Goal: Task Accomplishment & Management: Manage account settings

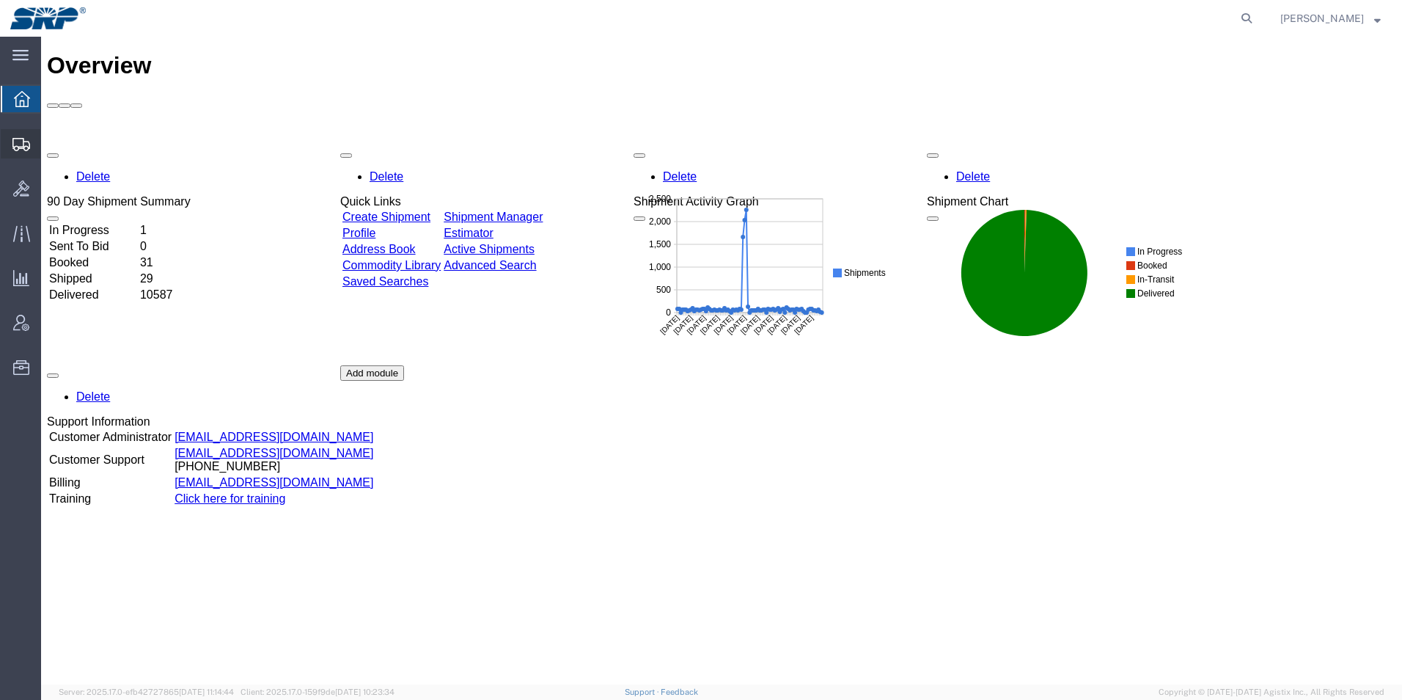
click at [9, 139] on div at bounding box center [21, 143] width 41 height 29
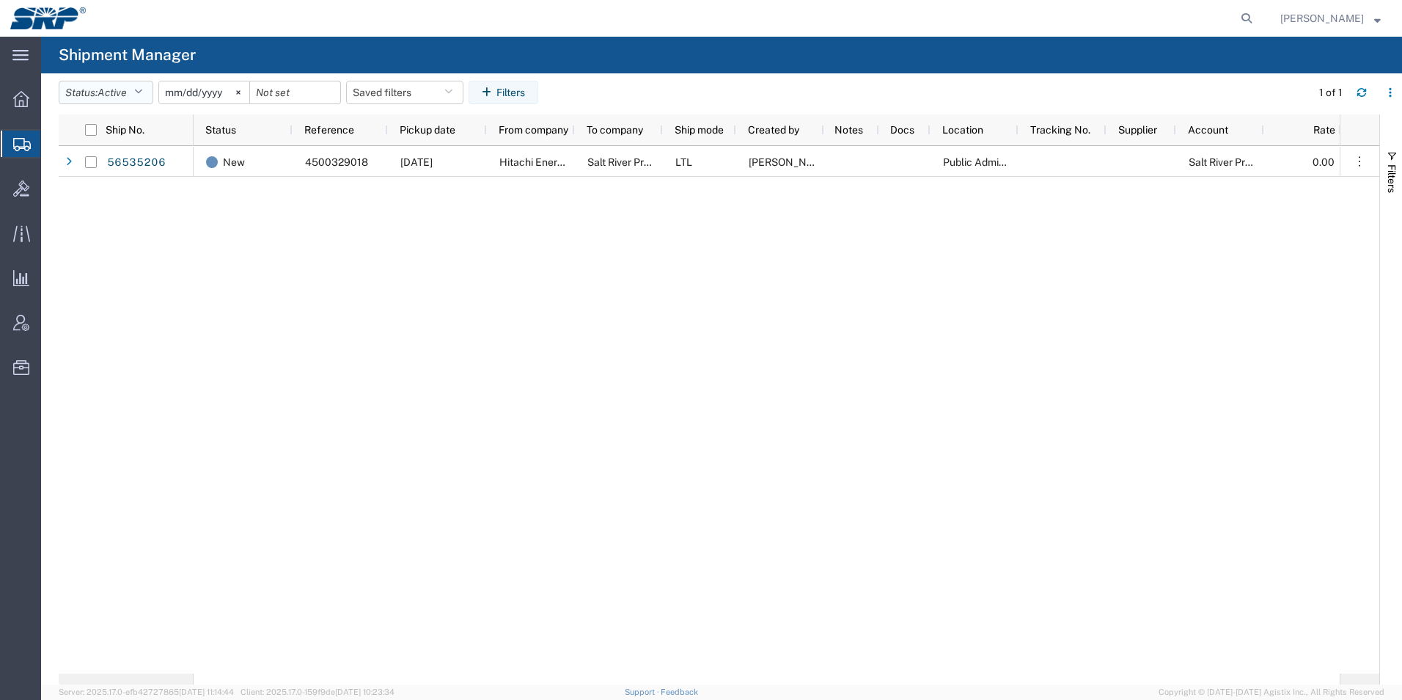
click at [98, 89] on button "Status: Active" at bounding box center [106, 92] width 95 height 23
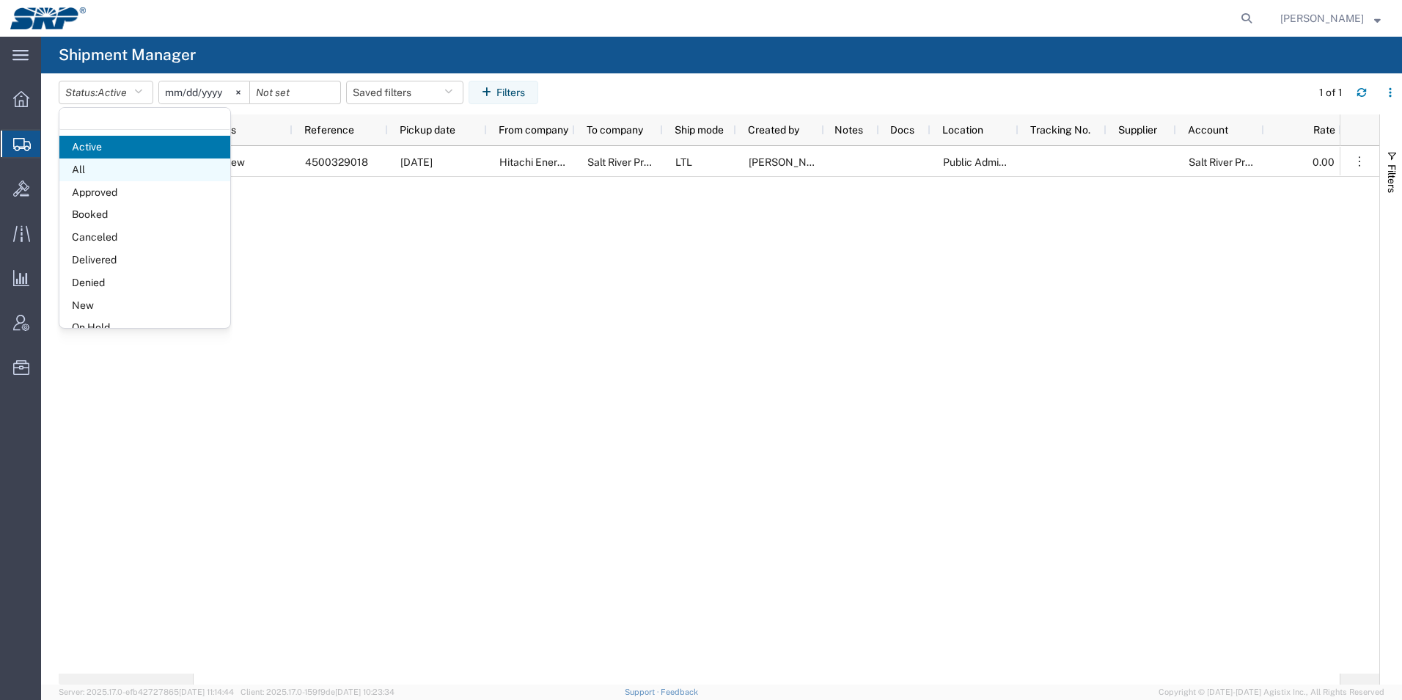
click at [86, 168] on span "All" at bounding box center [144, 169] width 171 height 23
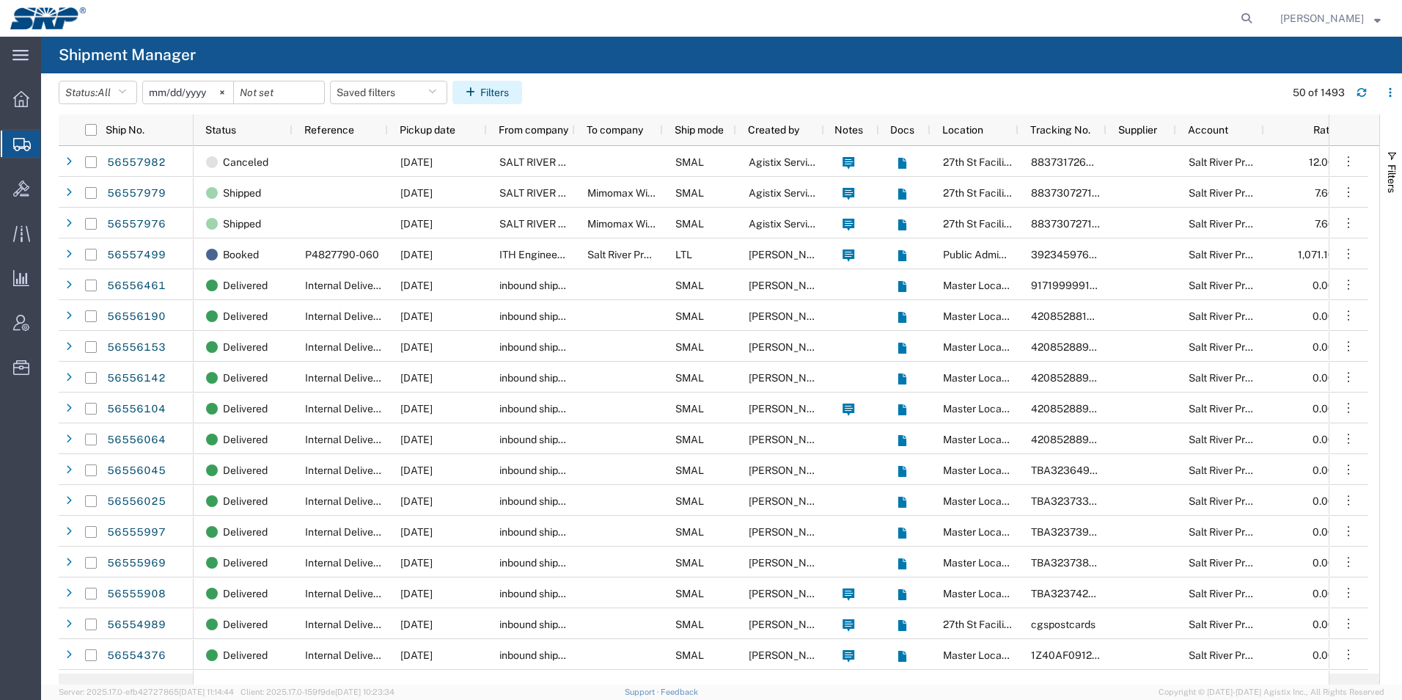
click at [515, 95] on button "Filters" at bounding box center [487, 92] width 70 height 23
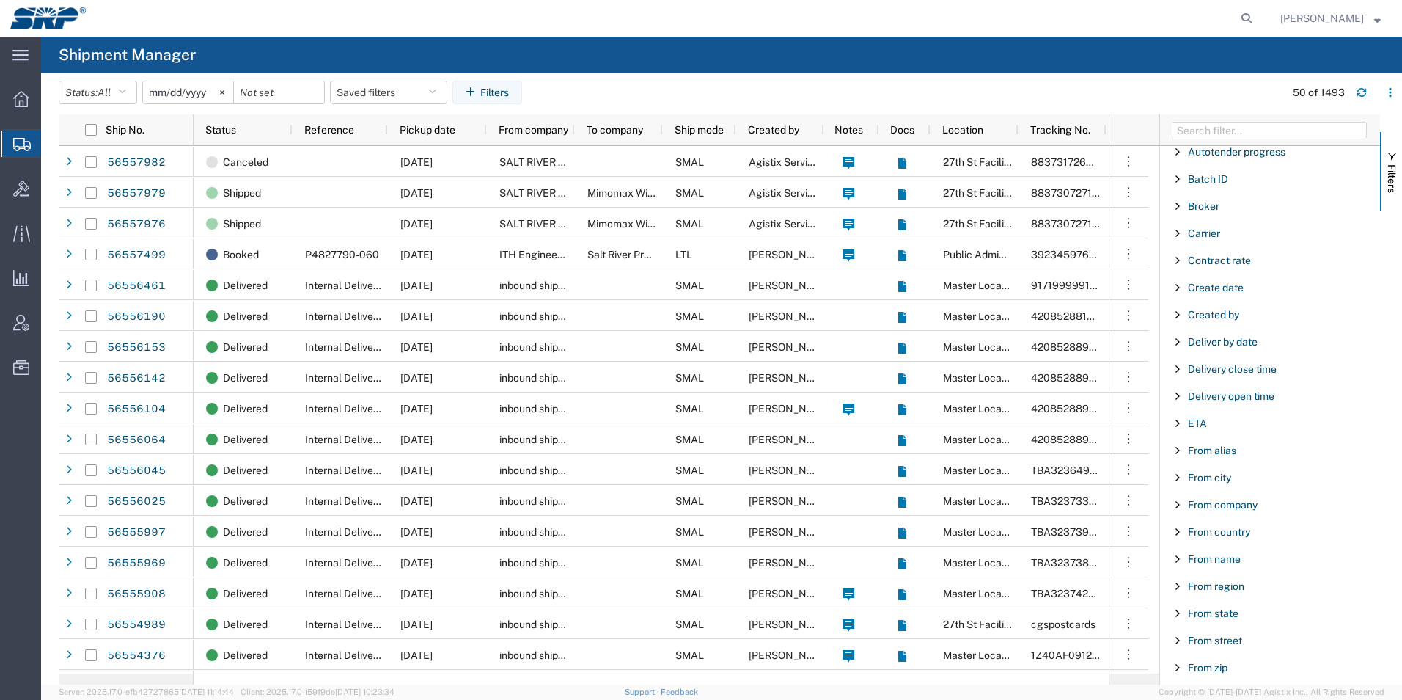
scroll to position [147, 0]
click at [1230, 502] on span "From company" at bounding box center [1223, 502] width 70 height 12
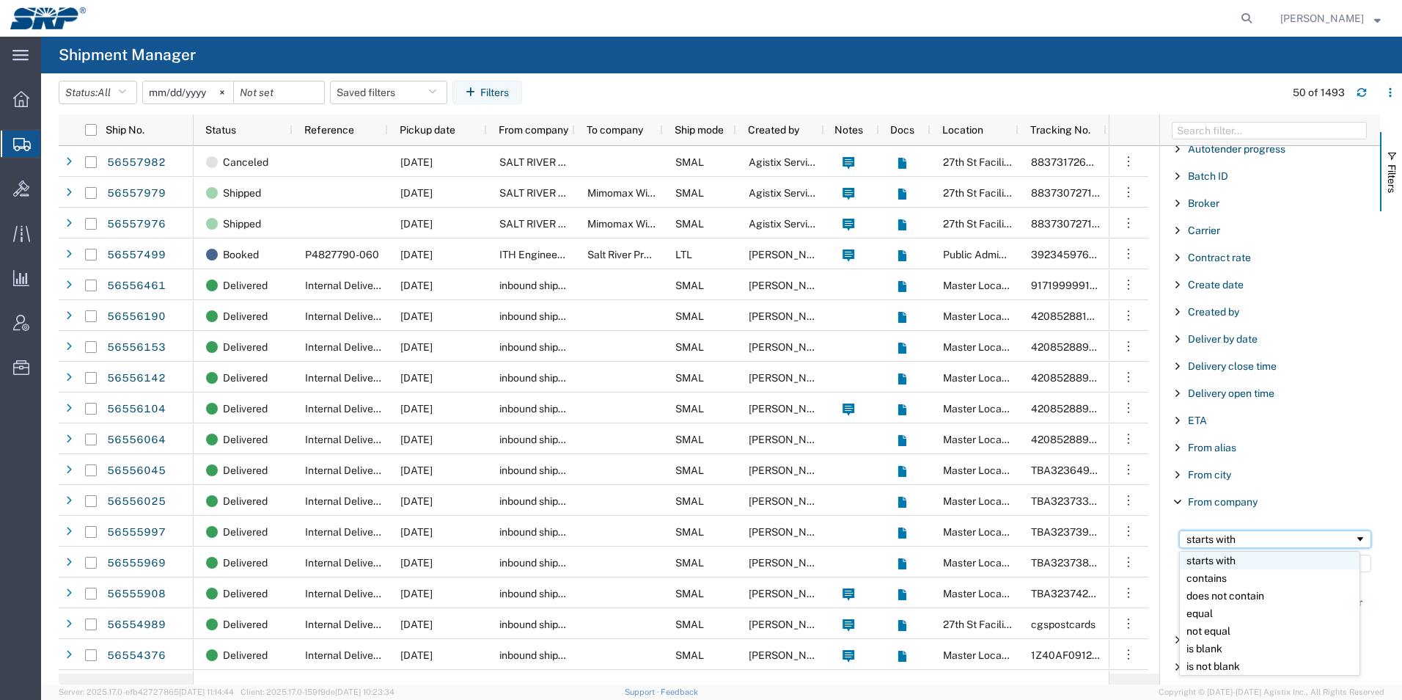
click at [1229, 539] on div "starts with" at bounding box center [1270, 539] width 168 height 12
click at [1214, 563] on input "Filter Value" at bounding box center [1275, 563] width 192 height 18
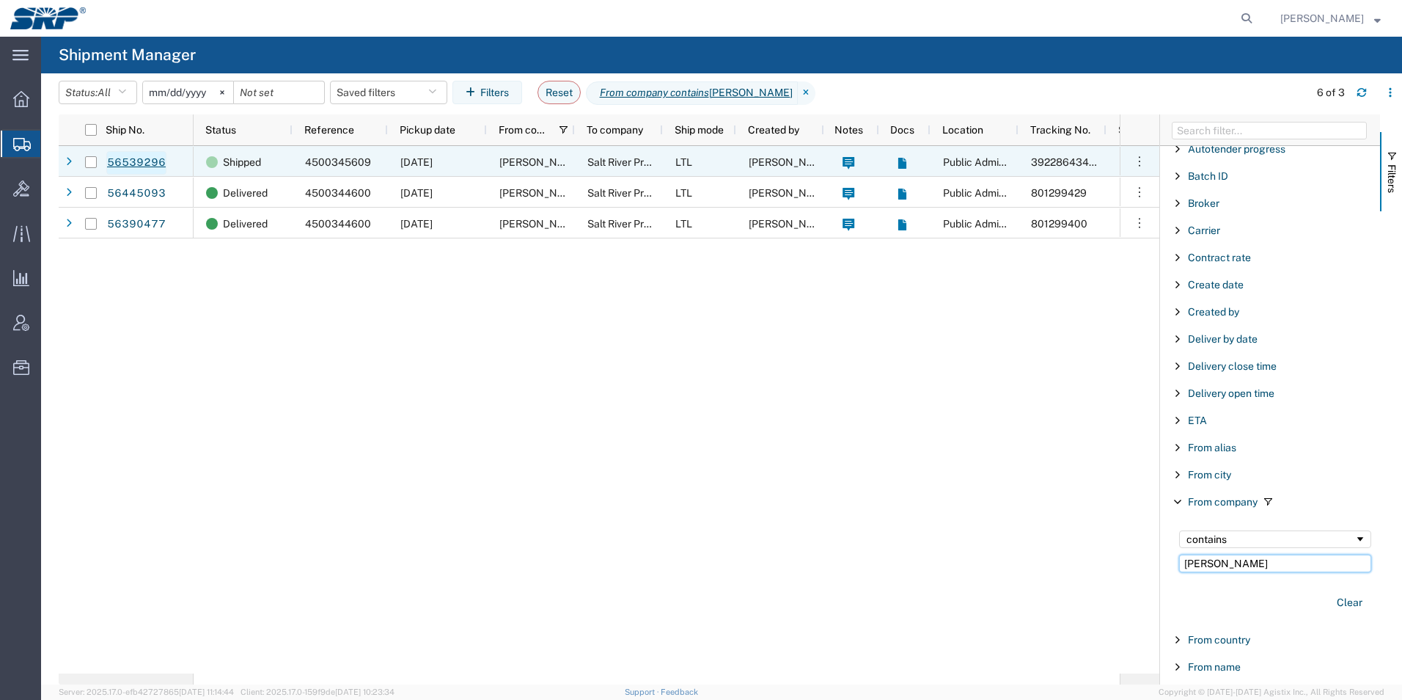
type input "thomas"
click at [114, 162] on link "56539296" at bounding box center [136, 162] width 60 height 23
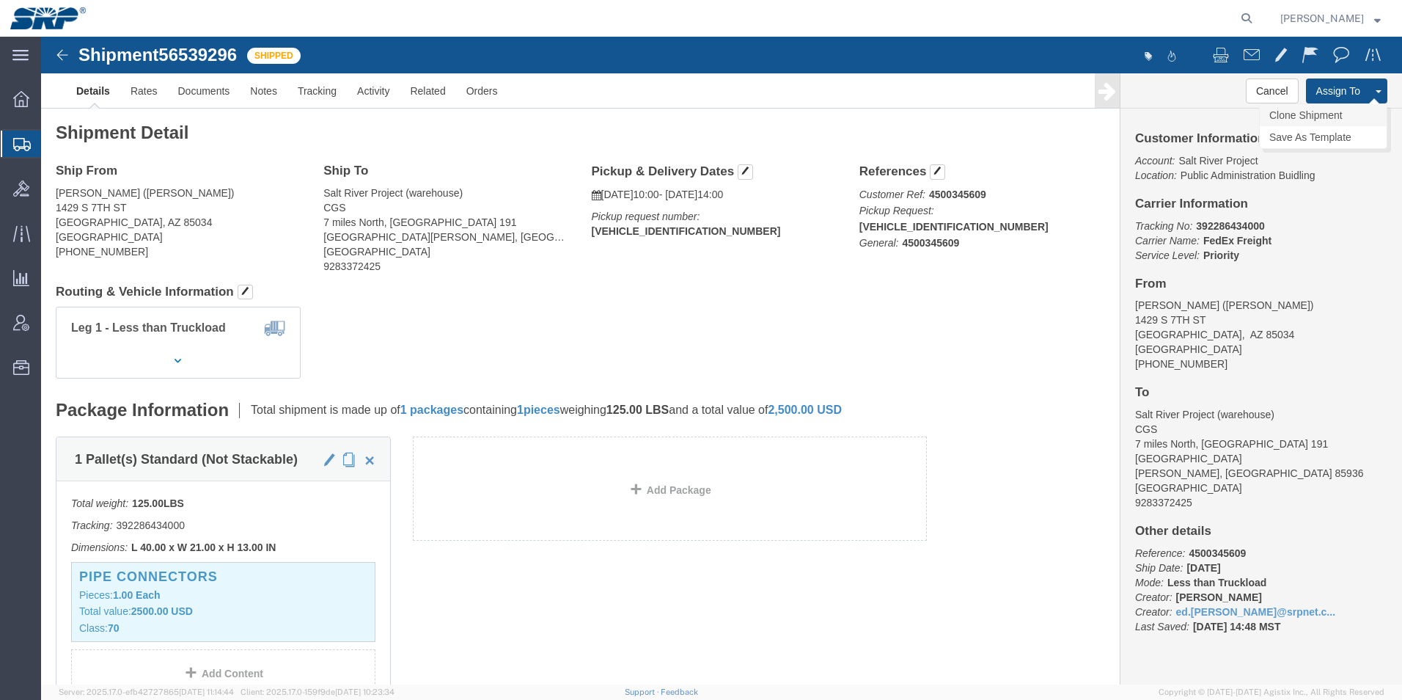
click link "Clone Shipment"
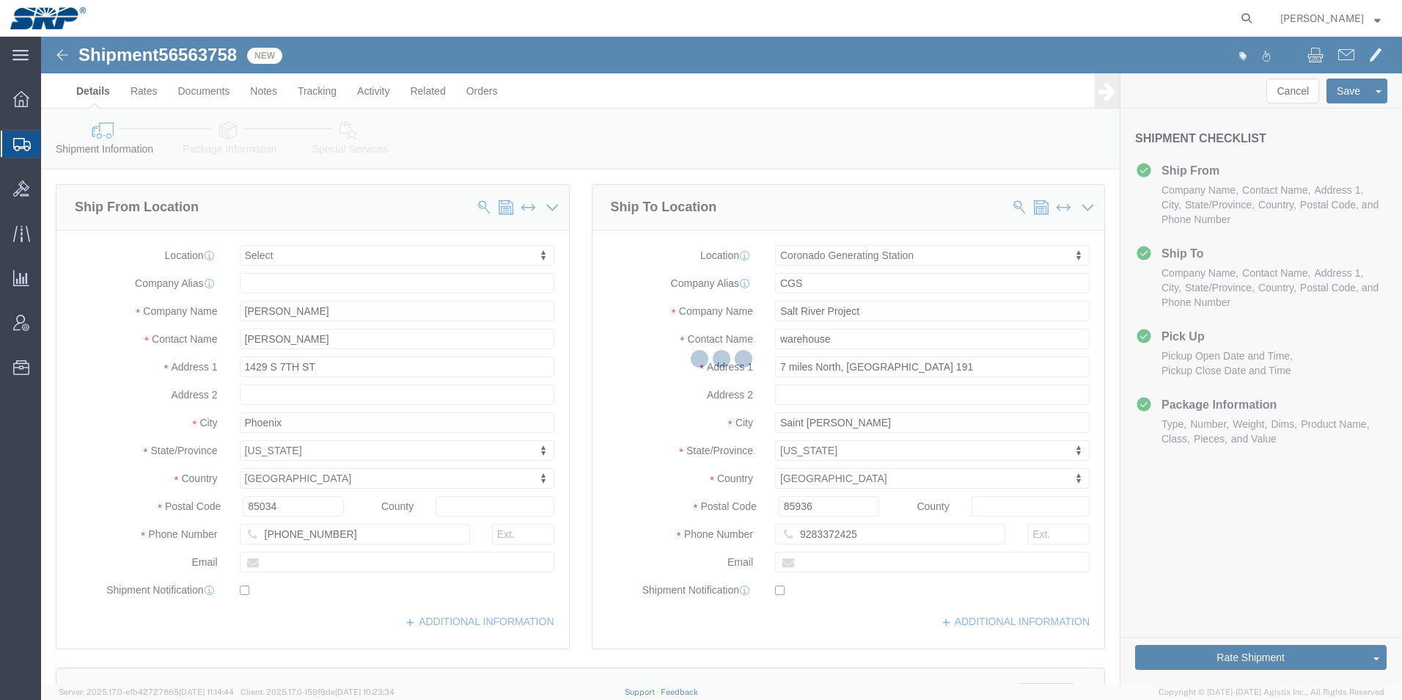
select select
select select "54827"
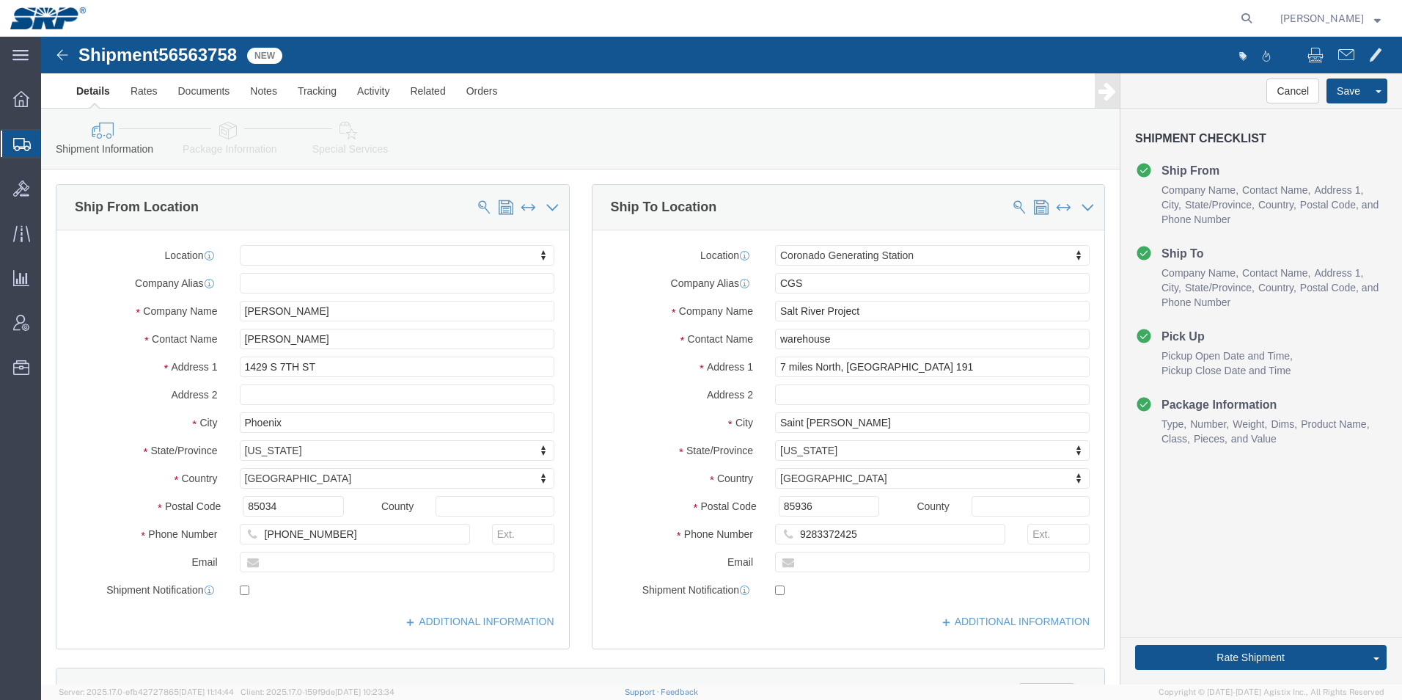
click icon
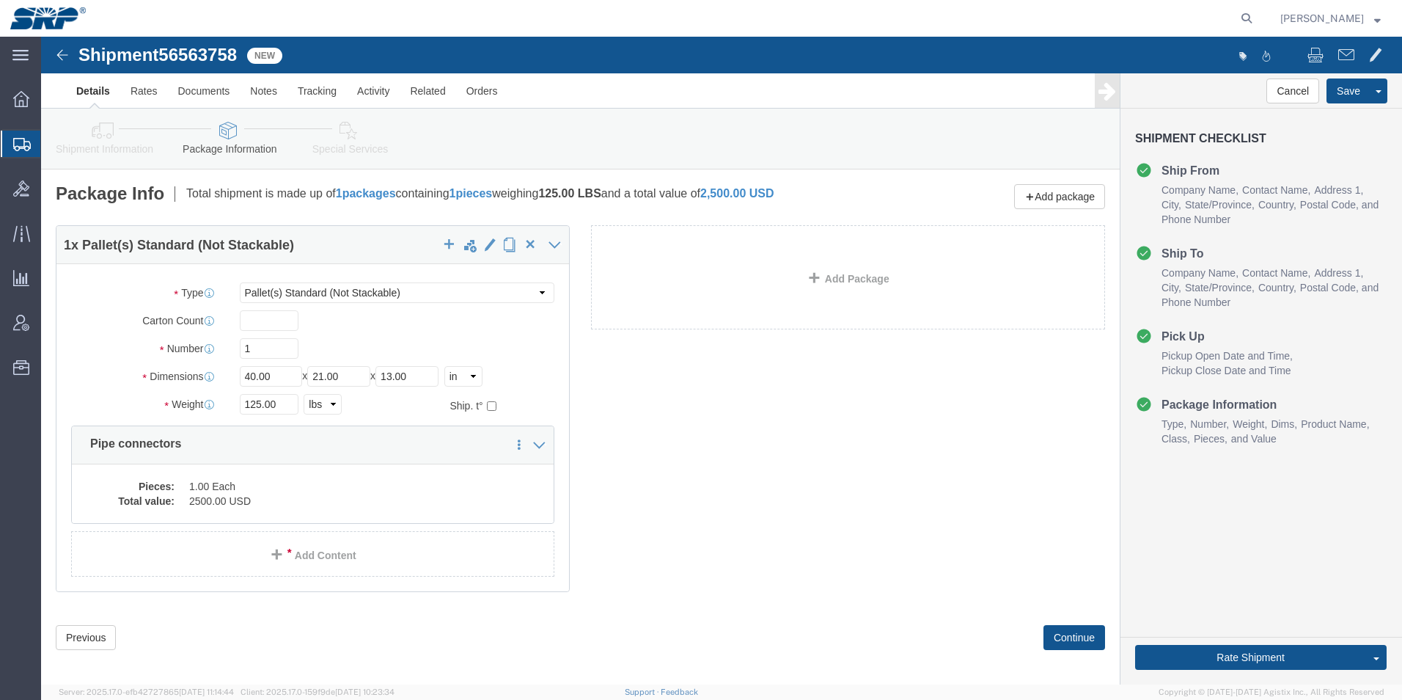
click at [23, 139] on icon at bounding box center [22, 144] width 18 height 13
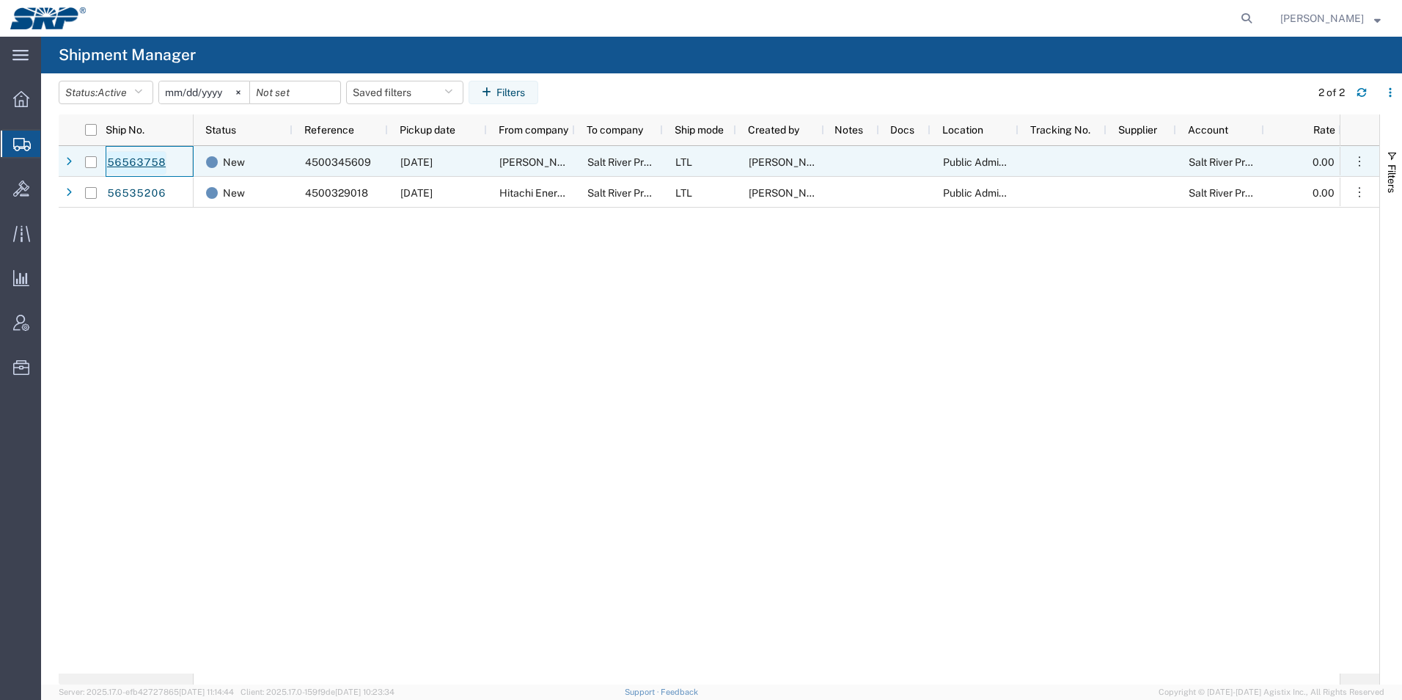
click at [126, 158] on link "56563758" at bounding box center [136, 162] width 60 height 23
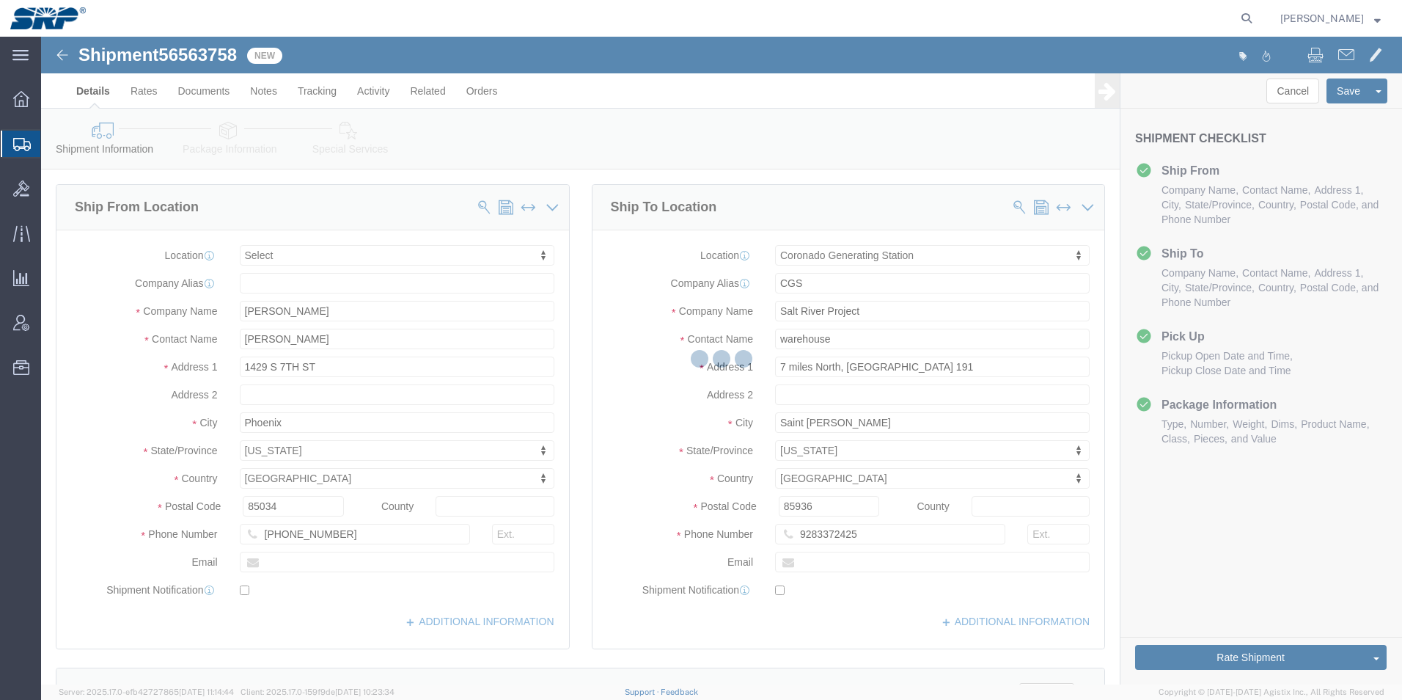
select select
select select "54827"
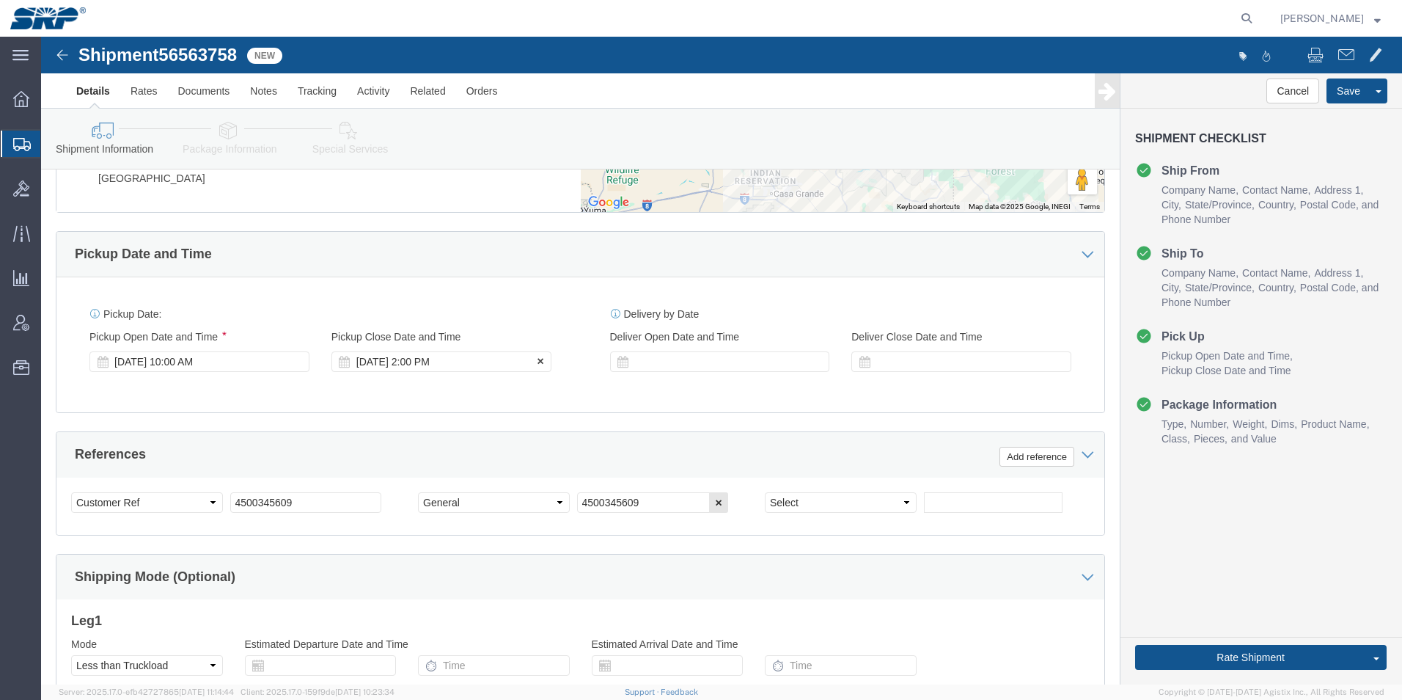
scroll to position [807, 0]
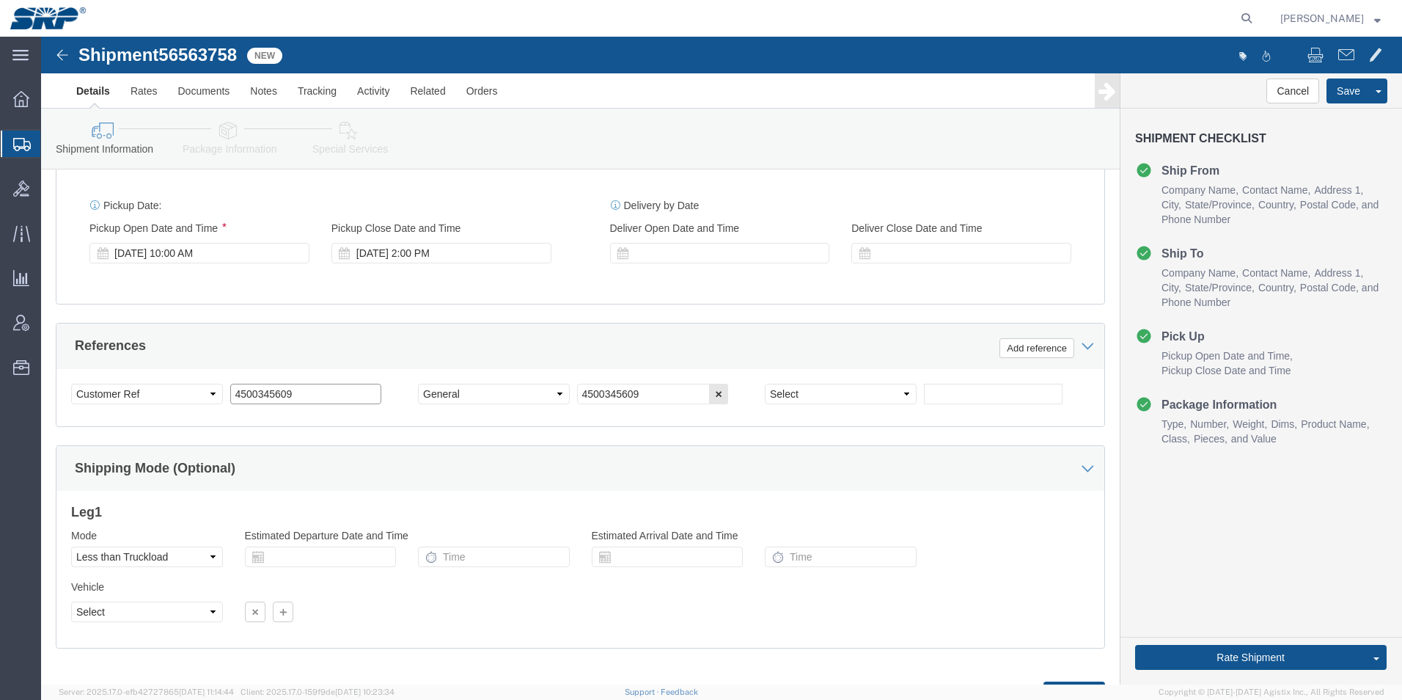
click input "4500345609"
type input "4500345995"
click button "Continue"
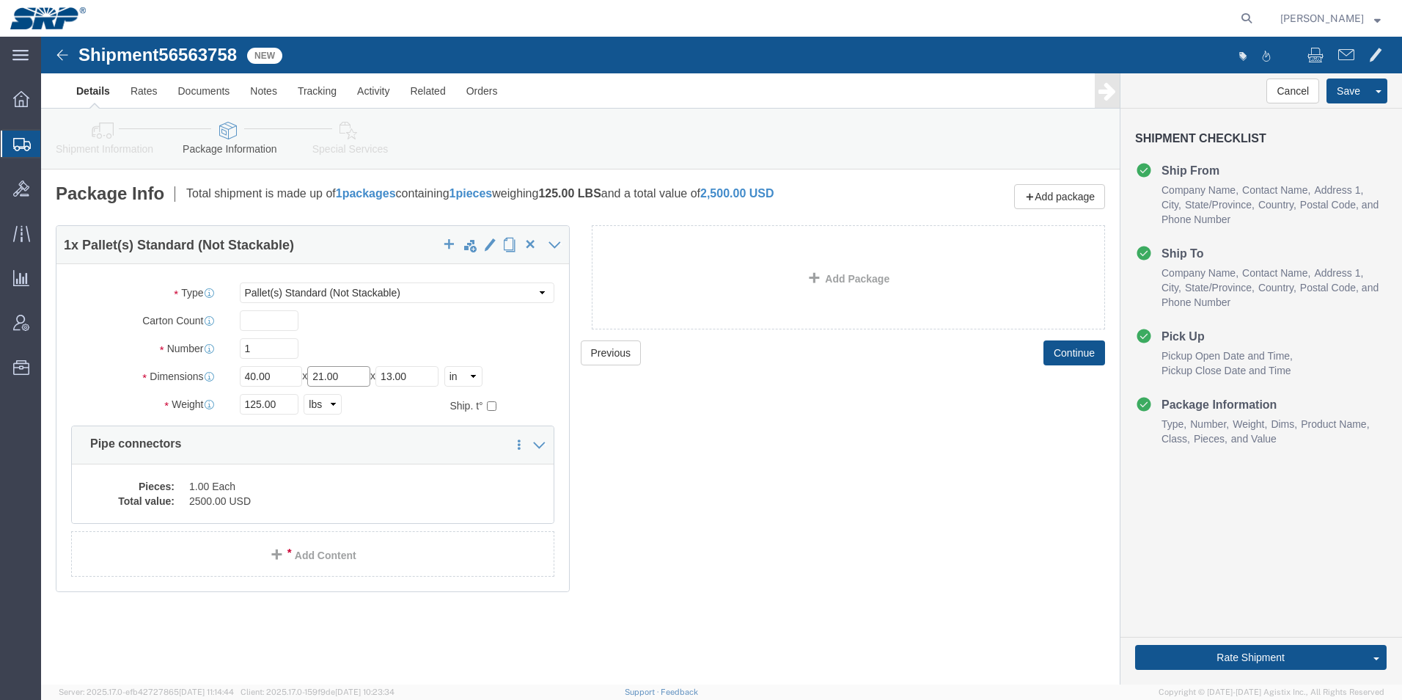
drag, startPoint x: 319, startPoint y: 342, endPoint x: 151, endPoint y: 296, distance: 174.2
click div "Package Type Select Bale(s) Basket(s) Bolt(s) Bottle(s) Buckets Bulk Bundle(s) …"
type input "32"
type input "29"
drag, startPoint x: 238, startPoint y: 370, endPoint x: 138, endPoint y: 345, distance: 103.5
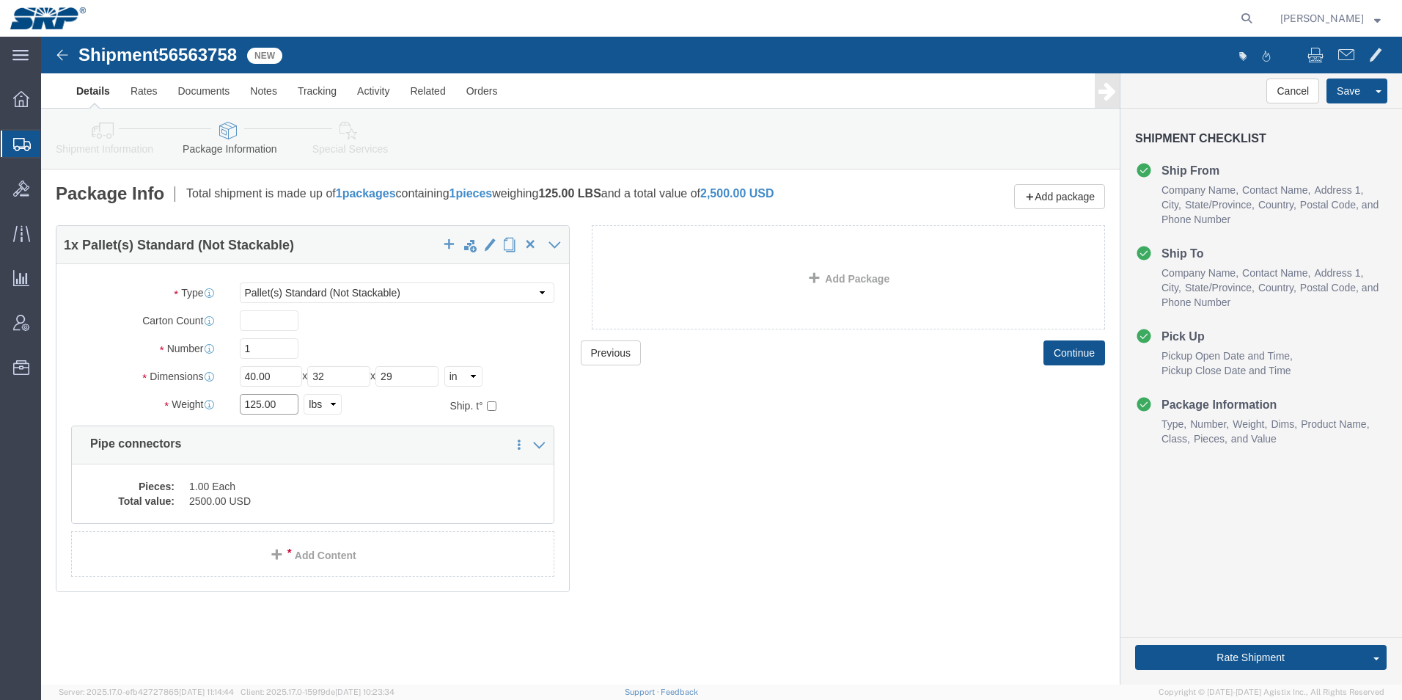
click div "Package Type Select Bale(s) Basket(s) Bolt(s) Bottle(s) Buckets Bulk Bundle(s) …"
type input "1286"
click dd "2500.00 USD"
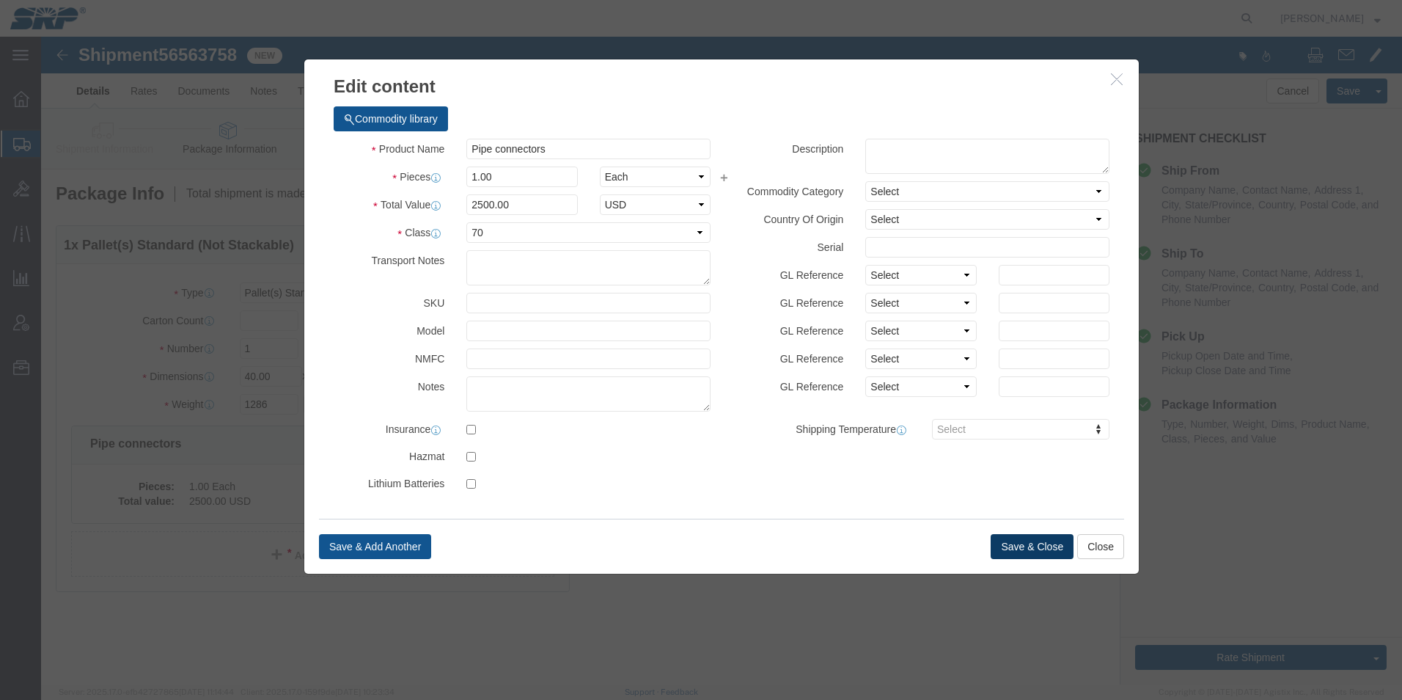
click button "Save & Close"
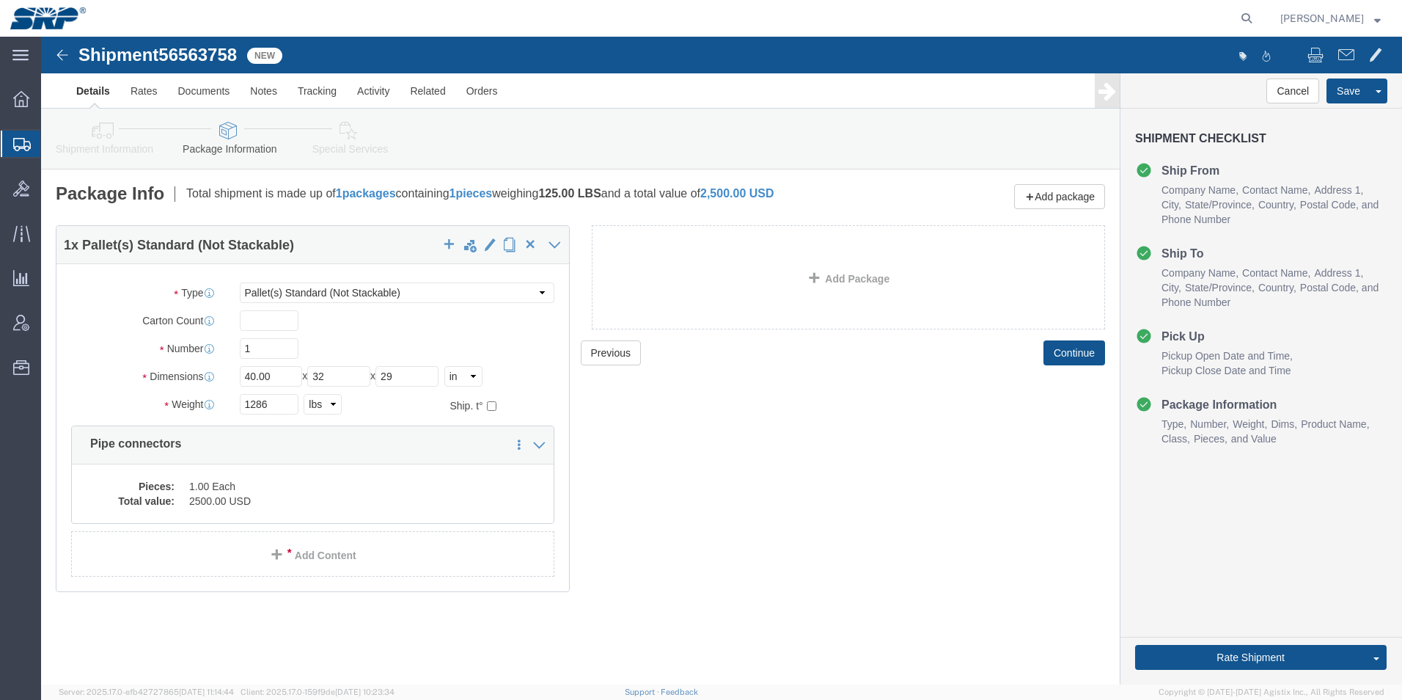
click link "Special Services"
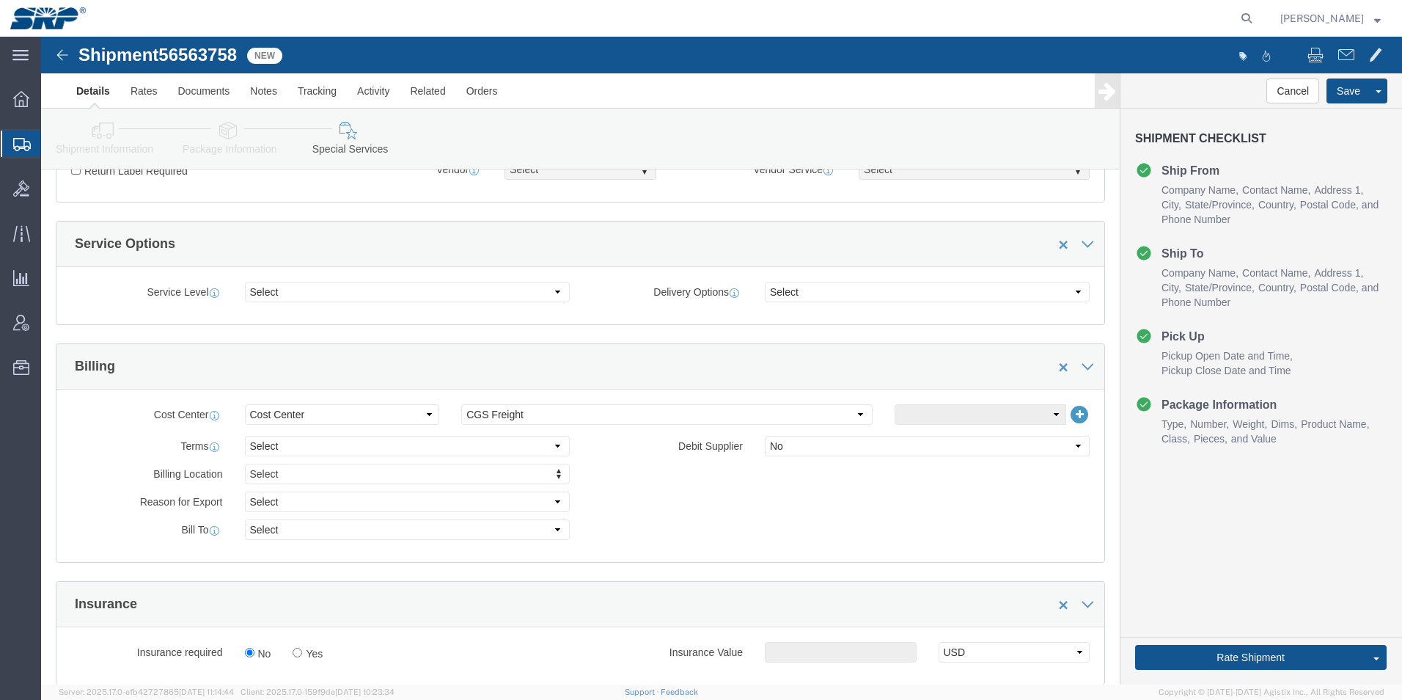
scroll to position [513, 0]
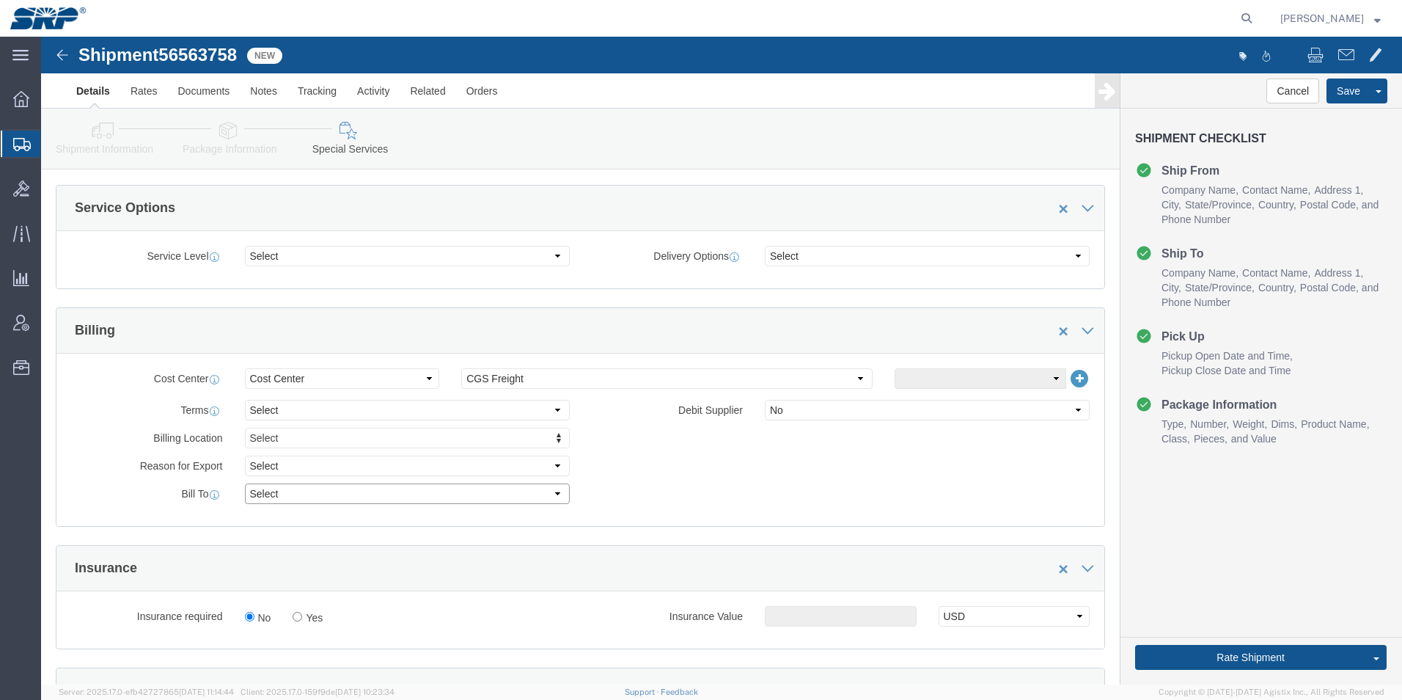
click select "Select Recipient Account Sender/Shipper Third Party Account"
select select "RCPN"
click select "Select Recipient Account Sender/Shipper Third Party Account"
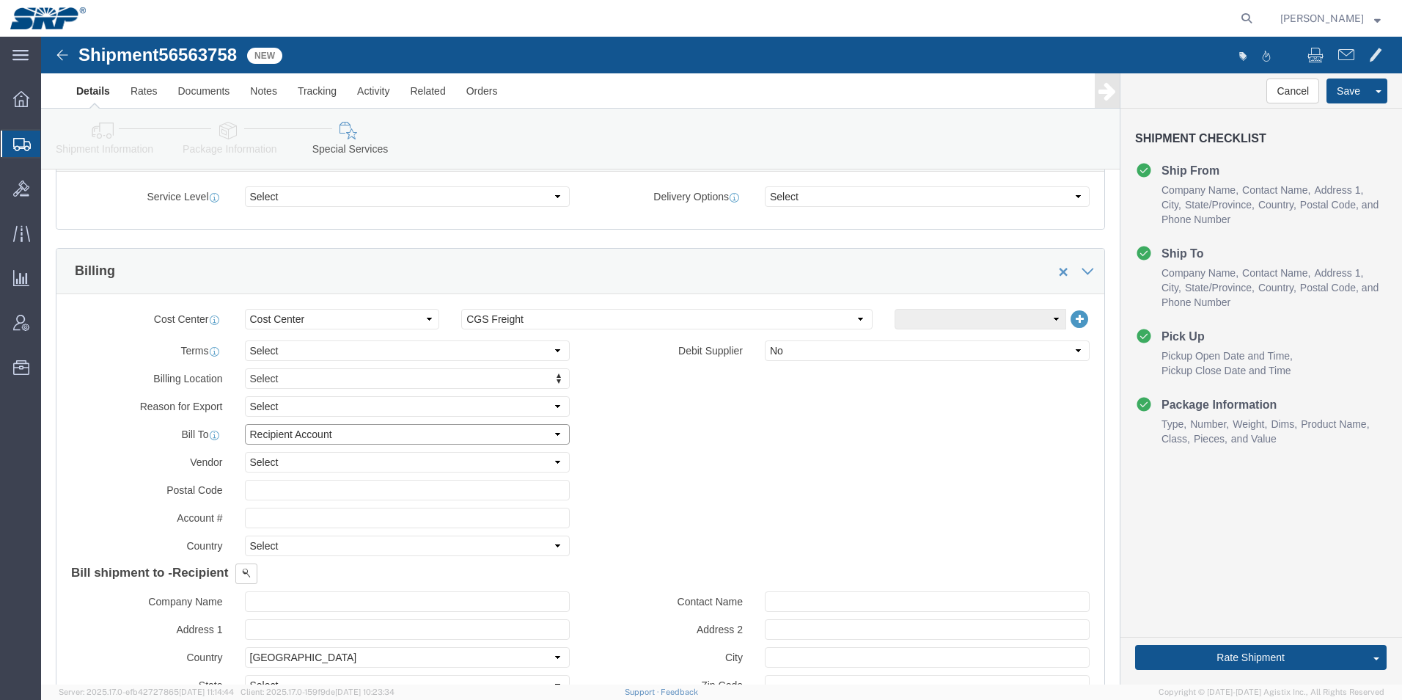
scroll to position [660, 0]
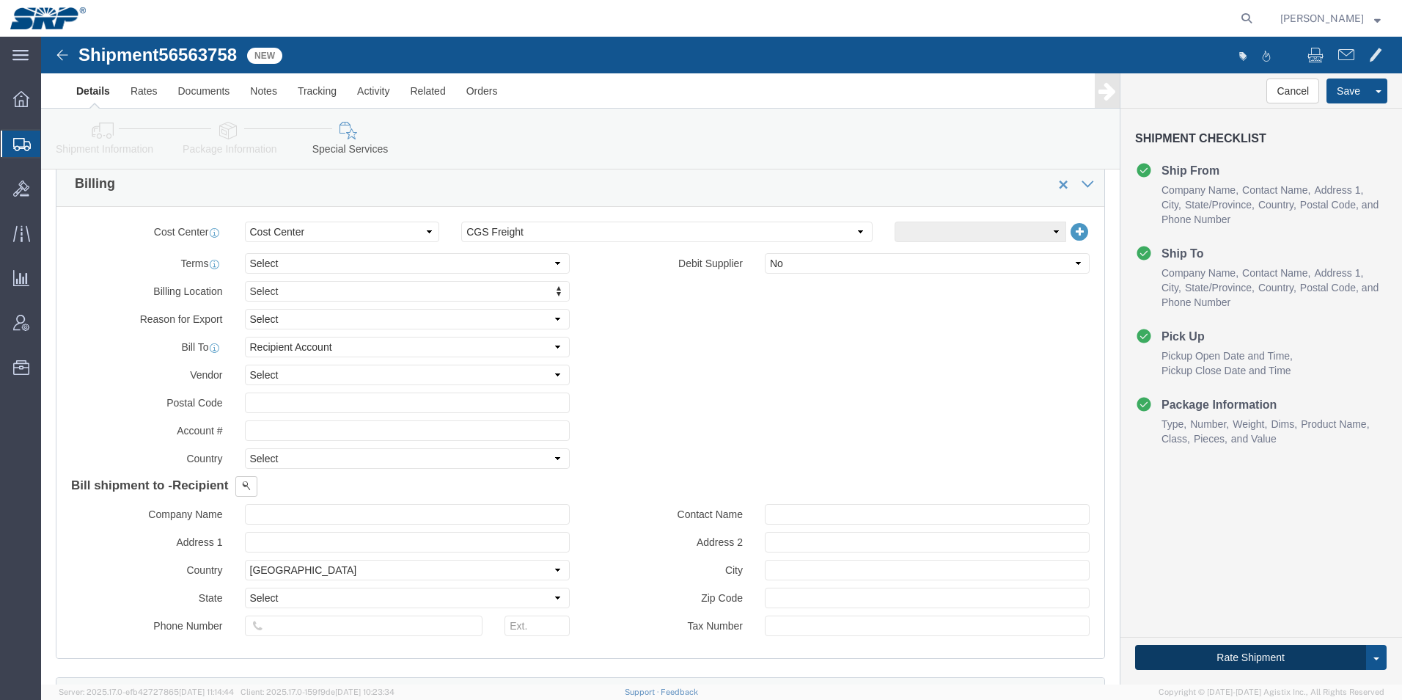
click button "Rate Shipment"
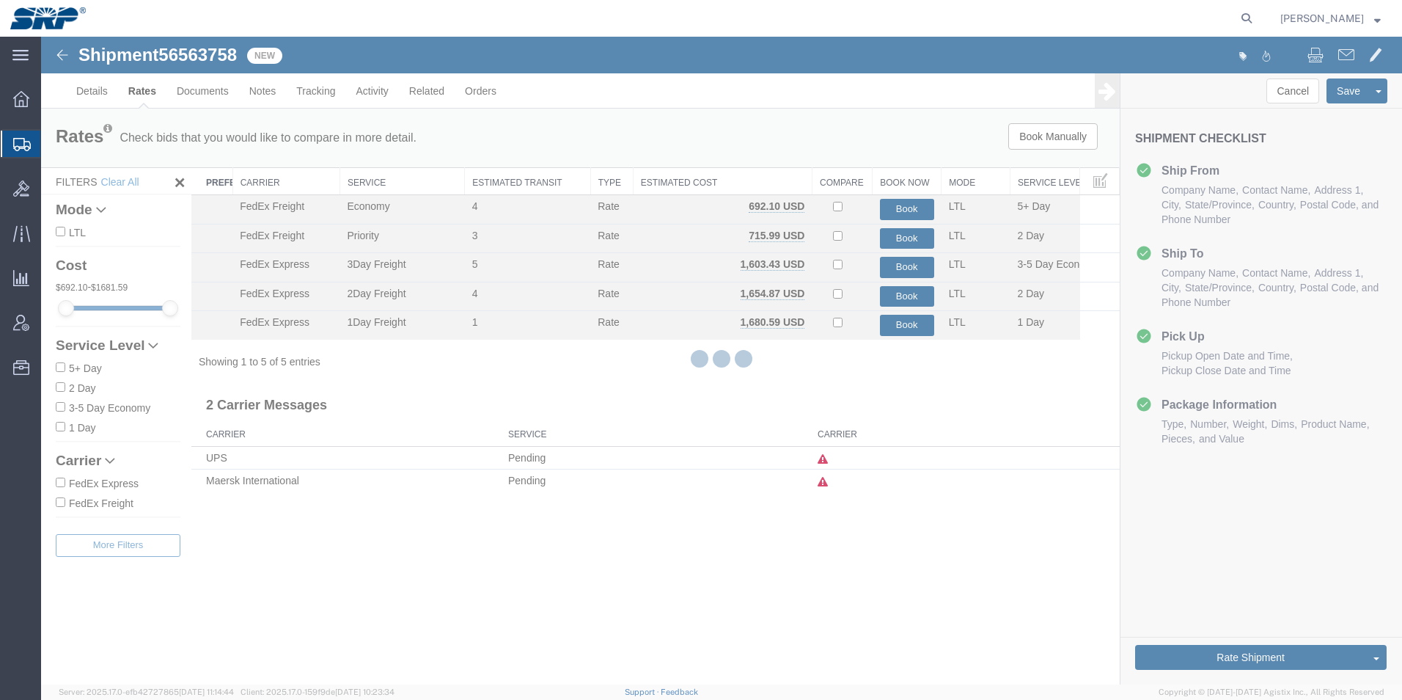
scroll to position [0, 0]
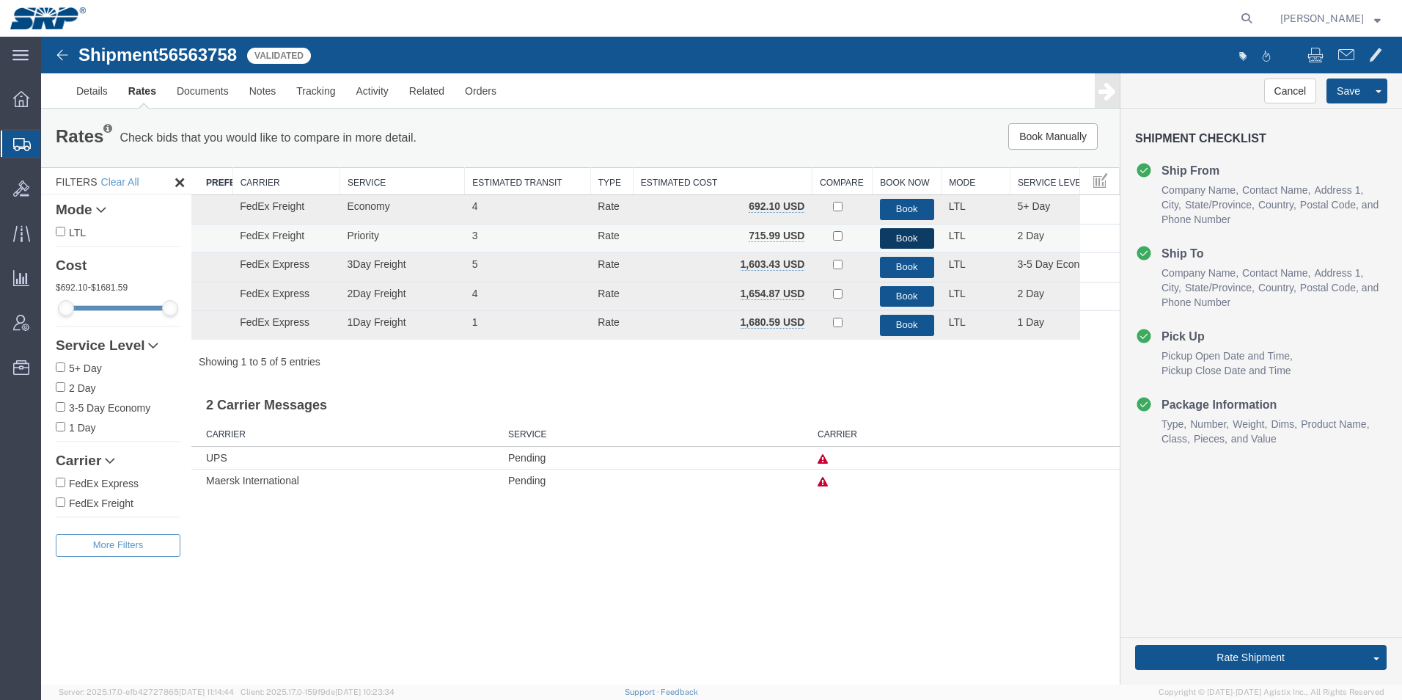
click at [904, 235] on button "Book" at bounding box center [907, 238] width 54 height 21
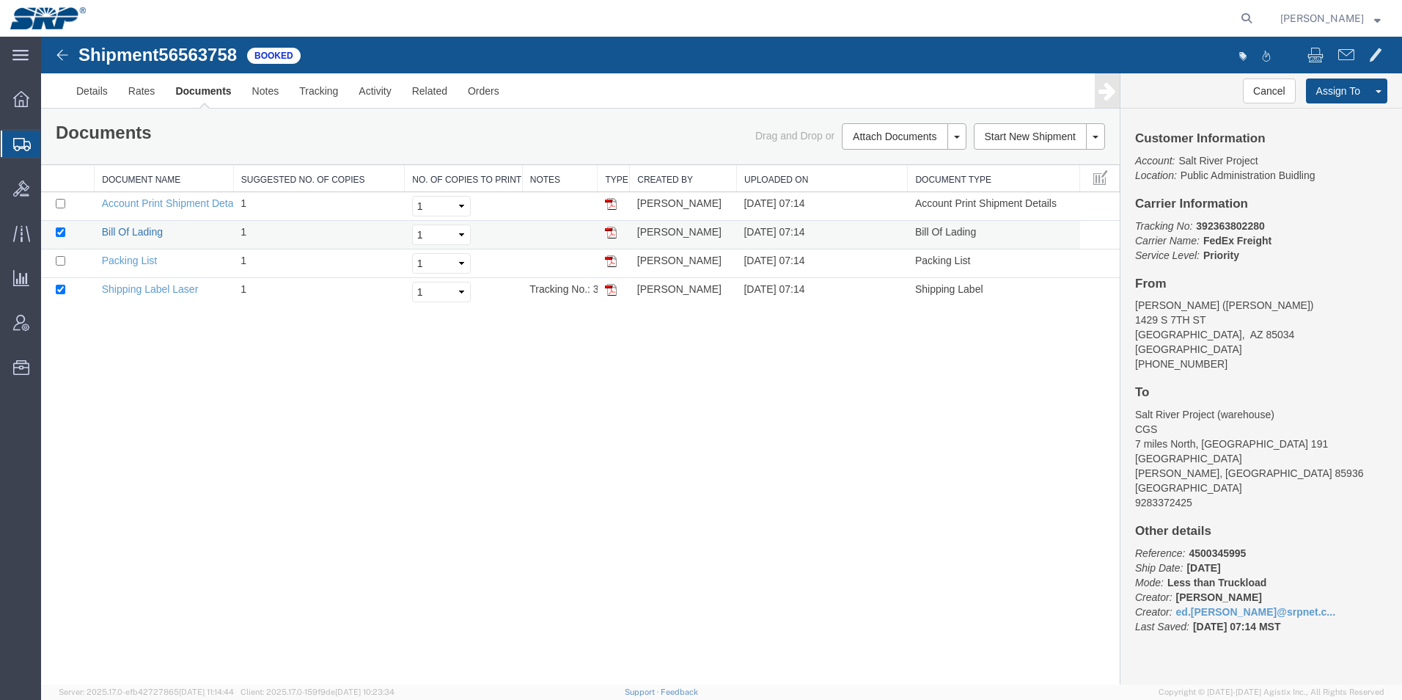
click at [133, 230] on link "Bill Of Lading" at bounding box center [132, 232] width 61 height 12
click at [84, 88] on link "Details" at bounding box center [92, 90] width 52 height 35
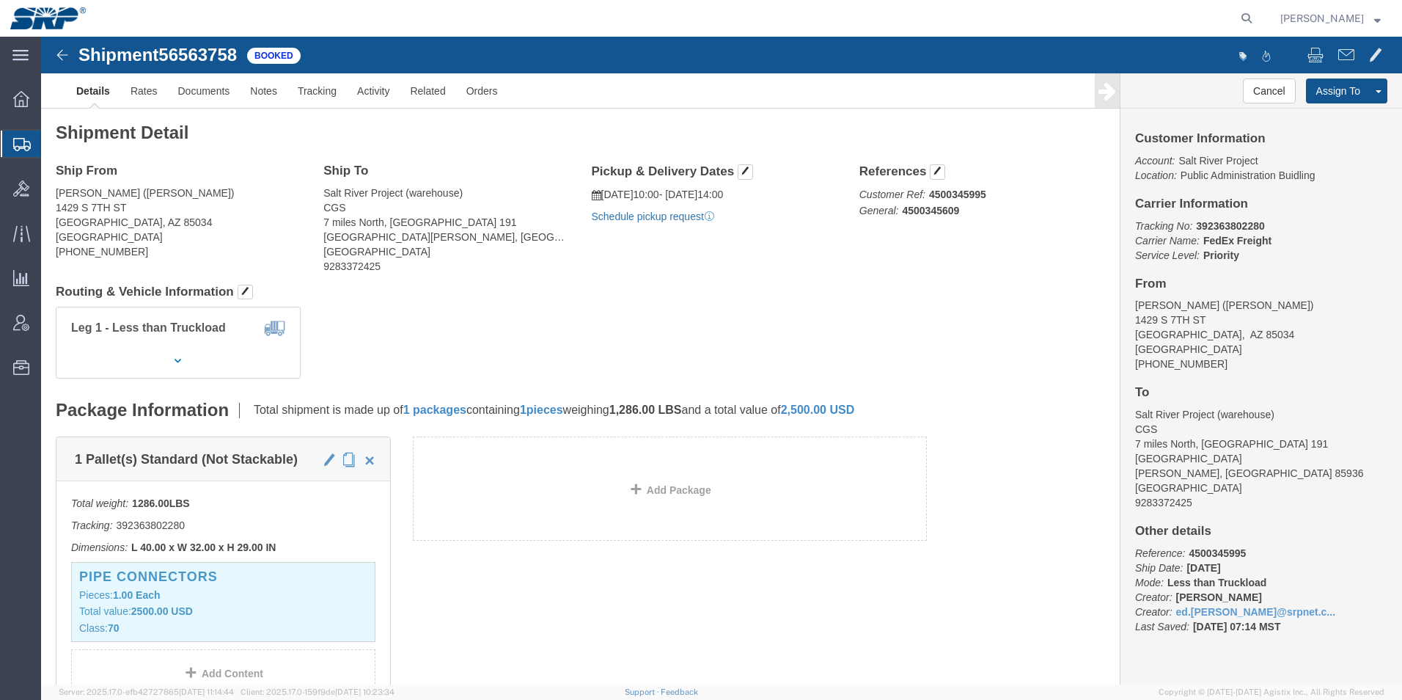
click link "Schedule pickup request"
click div "Leg 1 - Less than Truckload"
click link "Documents"
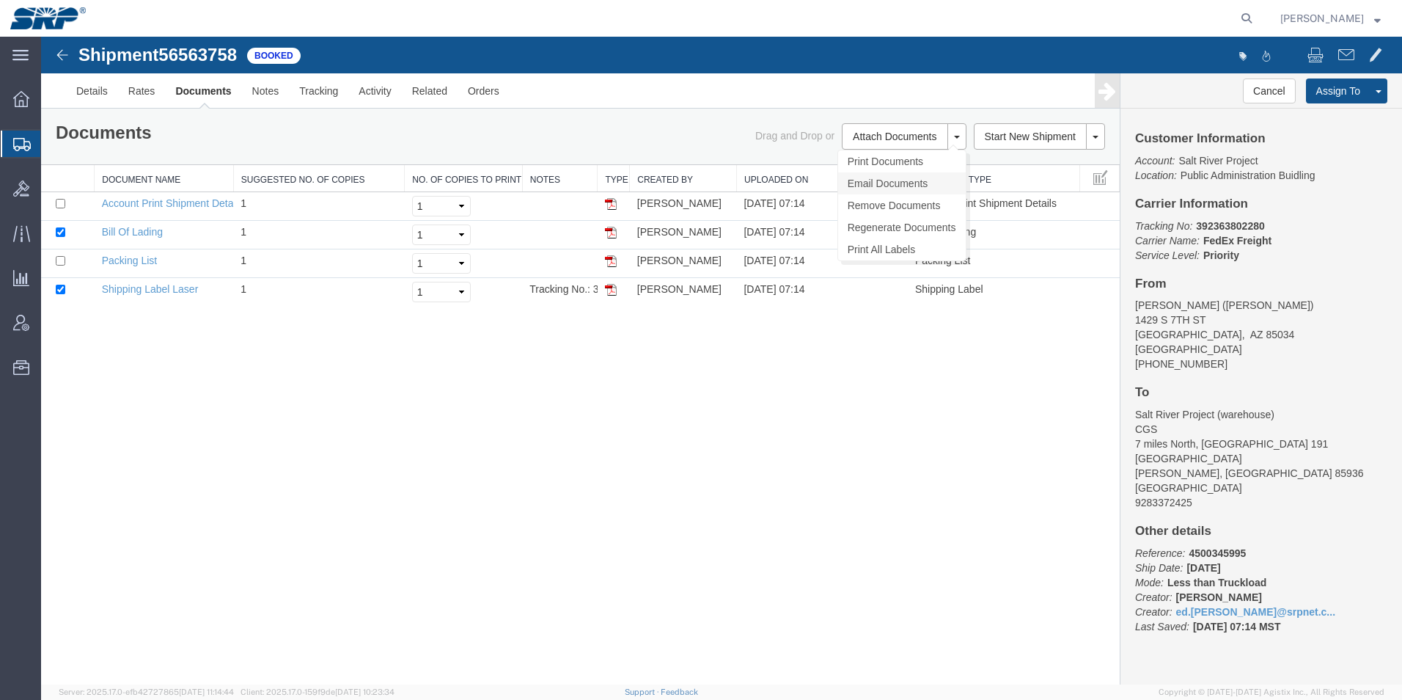
click at [881, 183] on link "Email Documents" at bounding box center [902, 183] width 128 height 22
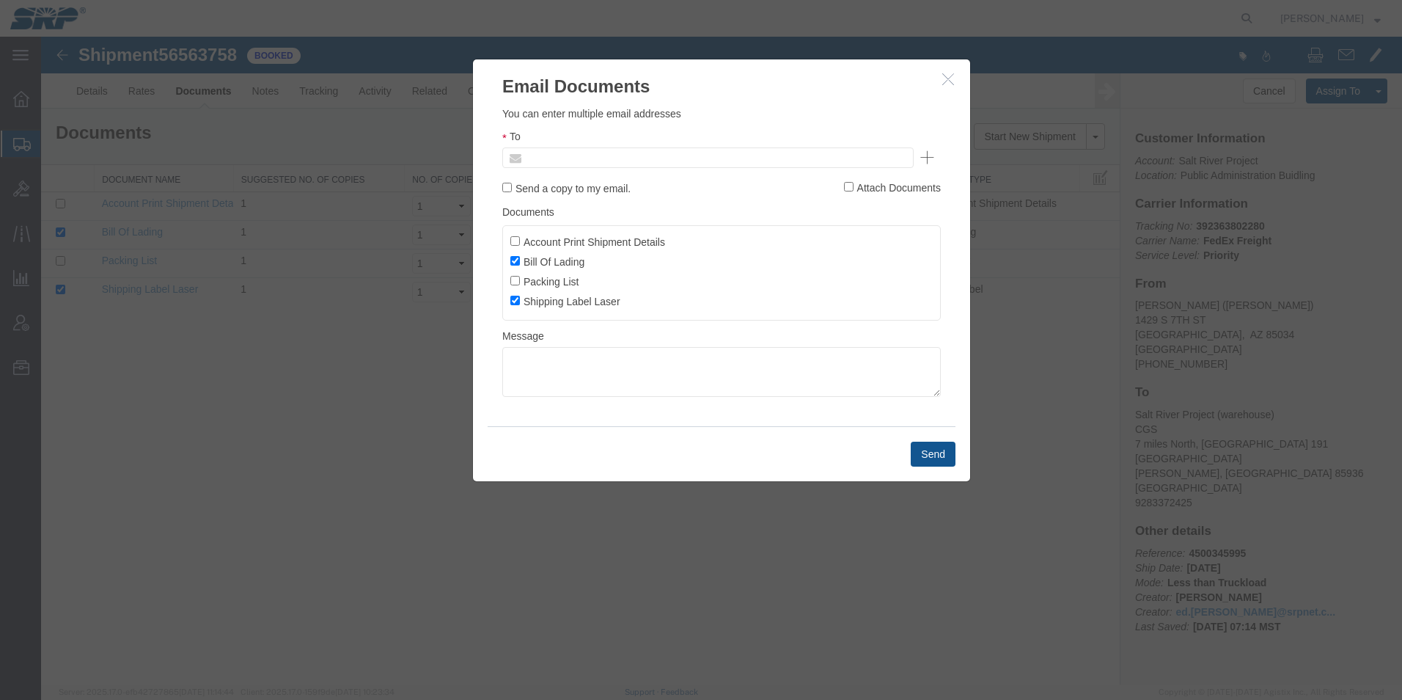
click at [617, 159] on input "text" at bounding box center [609, 157] width 172 height 19
type input "ed.s"
click at [939, 458] on button "Send" at bounding box center [933, 453] width 45 height 25
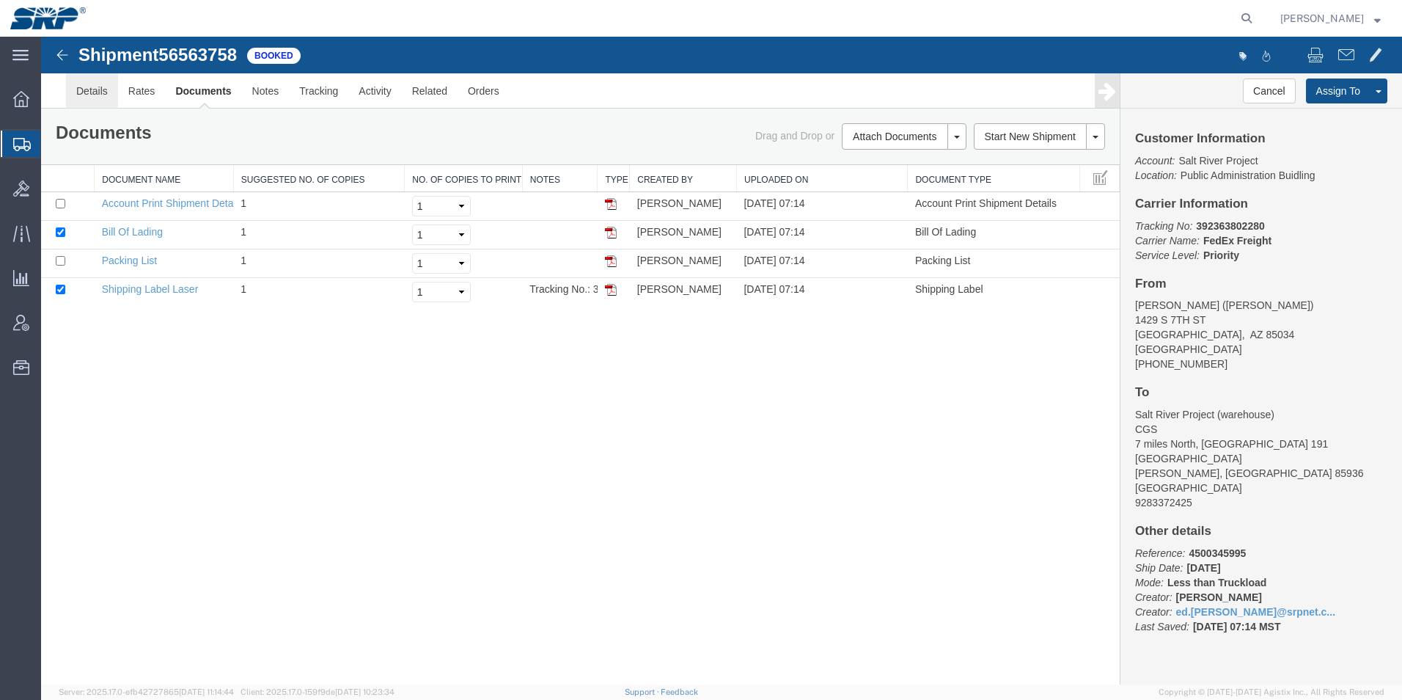
click at [97, 88] on link "Details" at bounding box center [92, 90] width 52 height 35
